Goal: Navigation & Orientation: Find specific page/section

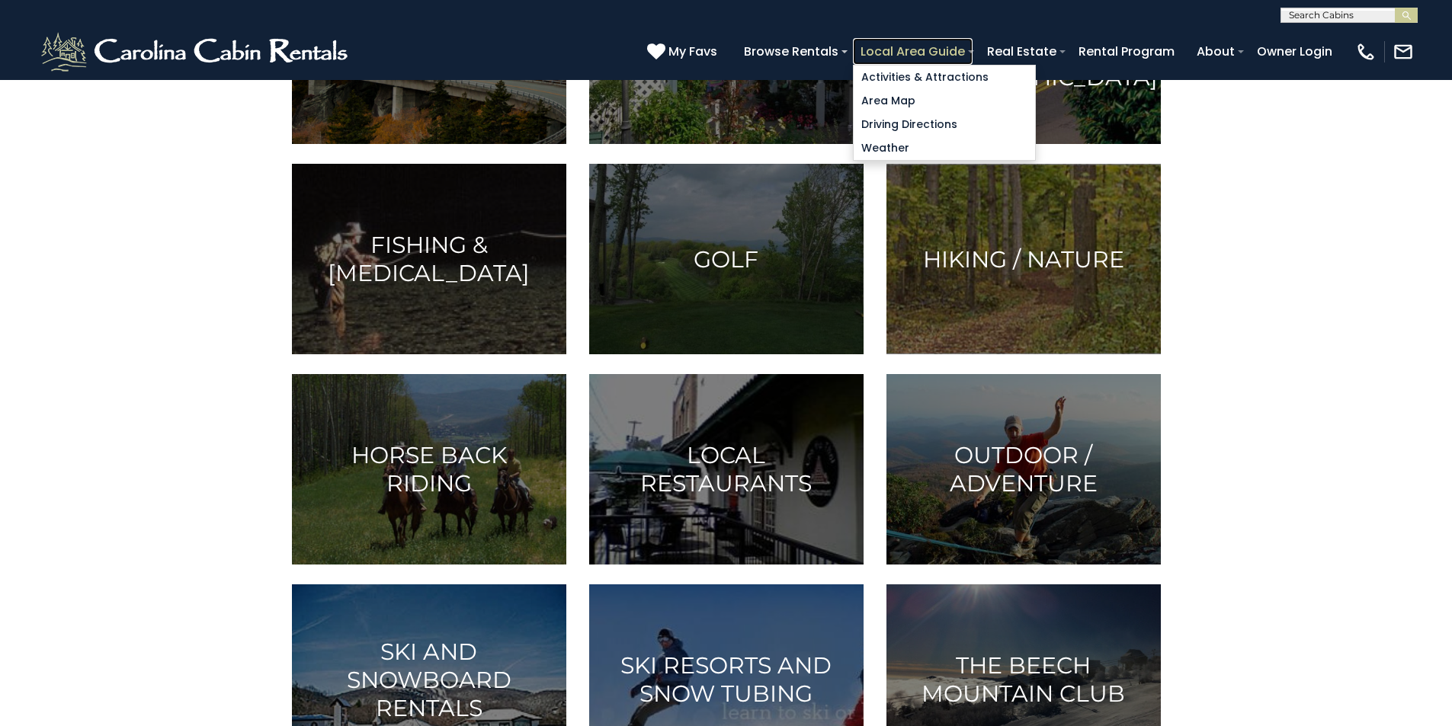
click at [973, 46] on link "Local Area Guide" at bounding box center [913, 51] width 120 height 27
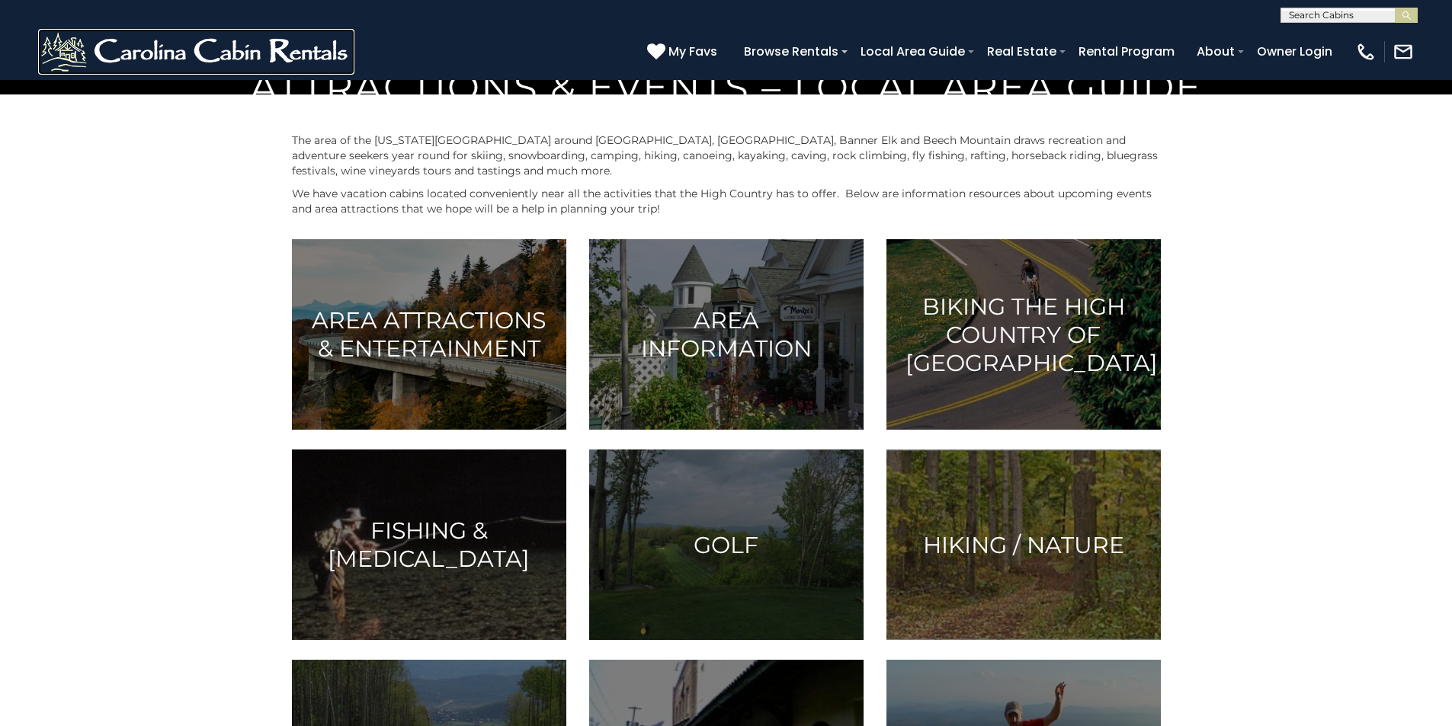
click at [58, 38] on img at bounding box center [196, 52] width 316 height 46
